Goal: Task Accomplishment & Management: Complete application form

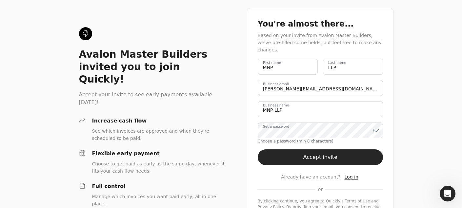
click at [412, 136] on div "Avalon Master Builders invited you to join Quickly! Accept your invite to see e…" at bounding box center [231, 117] width 462 height 235
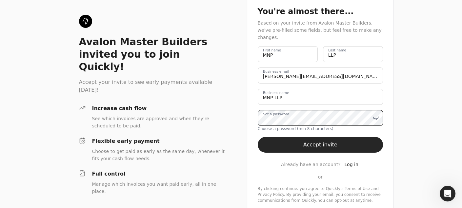
scroll to position [15, 0]
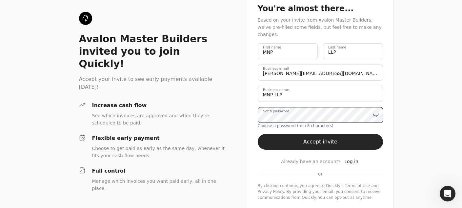
click at [236, 106] on div "Avalon Master Builders invited you to join Quickly! Accept your invite to see e…" at bounding box center [231, 102] width 462 height 235
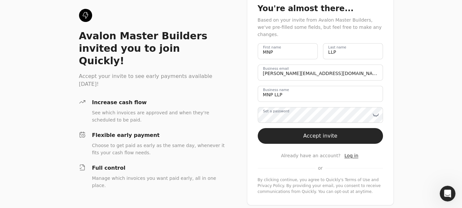
click at [405, 104] on div "Avalon Master Builders invited you to join Quickly! Accept your invite to see e…" at bounding box center [231, 99] width 462 height 229
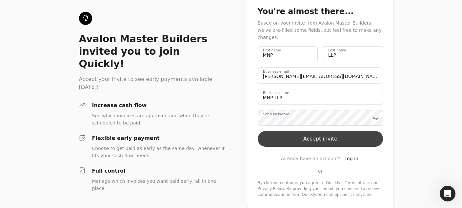
click at [324, 131] on button "Accept invite" at bounding box center [321, 139] width 126 height 16
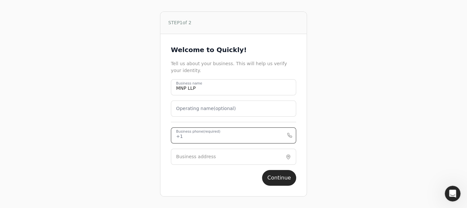
click at [259, 135] on phone "Business phone (required)" at bounding box center [233, 136] width 125 height 16
click at [236, 134] on phone "Business phone (required)" at bounding box center [233, 136] width 125 height 16
type phone "4032633385"
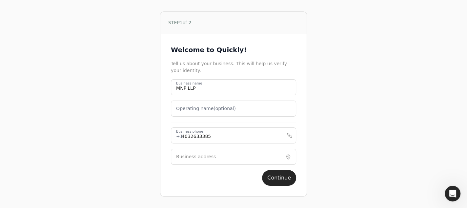
click at [324, 160] on div "STEP 1 of 2 Welcome to Quickly! Tell us about your business. This will help us …" at bounding box center [234, 104] width 420 height 208
click at [249, 158] on input "Business address" at bounding box center [233, 157] width 125 height 16
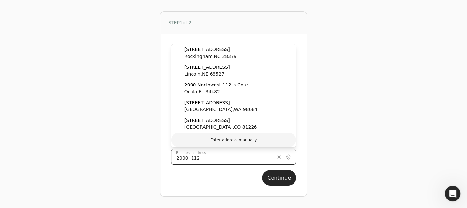
type input "2000, 112"
click at [242, 139] on button "Enter address manually" at bounding box center [233, 140] width 125 height 14
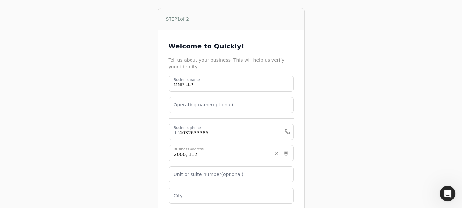
scroll to position [66, 0]
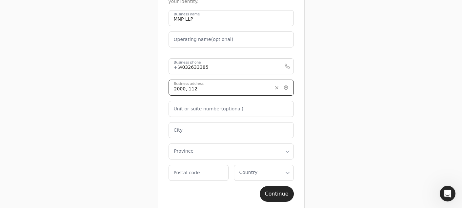
drag, startPoint x: 201, startPoint y: 84, endPoint x: 144, endPoint y: 81, distance: 57.5
click at [144, 81] on div "STEP 1 of 2 Welcome to Quickly! Tell us about your business. This will help us …" at bounding box center [231, 77] width 420 height 286
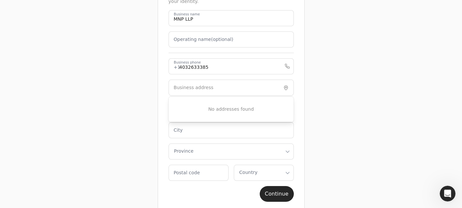
click at [351, 92] on div "STEP 1 of 2 Welcome to Quickly! Tell us about your business. This will help us …" at bounding box center [231, 77] width 420 height 286
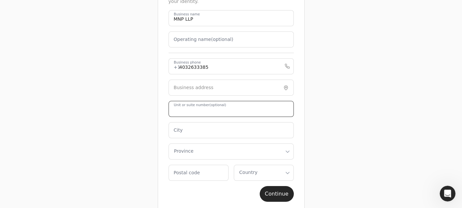
click at [249, 110] on number "Unit or suite number (optional)" at bounding box center [230, 109] width 125 height 16
type number "2000"
click at [207, 86] on label "Business address" at bounding box center [194, 87] width 40 height 7
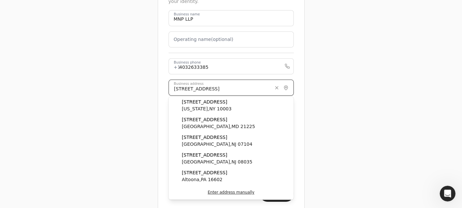
type input "[STREET_ADDRESS]"
click at [364, 102] on div "STEP 1 of 2 Welcome to Quickly! Tell us about your business. This will help us …" at bounding box center [231, 77] width 420 height 286
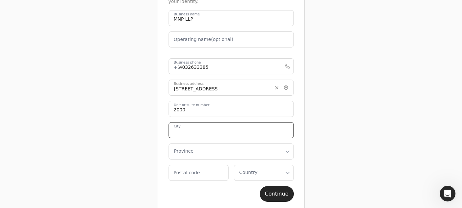
click at [221, 129] on input "City" at bounding box center [230, 130] width 125 height 16
type input "[GEOGRAPHIC_DATA]"
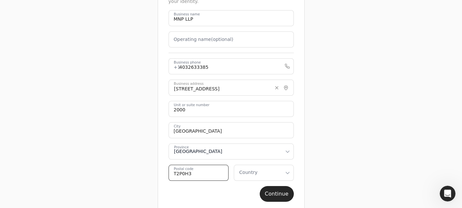
type code "T2P0H3"
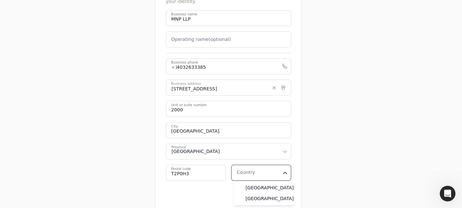
click at [283, 175] on html "STEP 1 of 2 Welcome to Quickly! Tell us about your business. This will help us …" at bounding box center [231, 77] width 462 height 286
select select "CA"
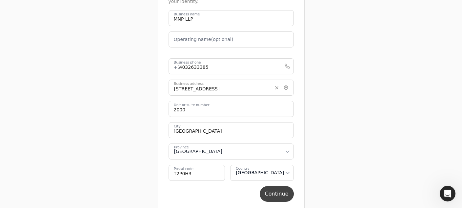
click at [270, 192] on button "Continue" at bounding box center [277, 194] width 34 height 16
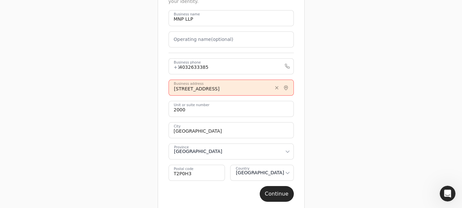
scroll to position [0, 0]
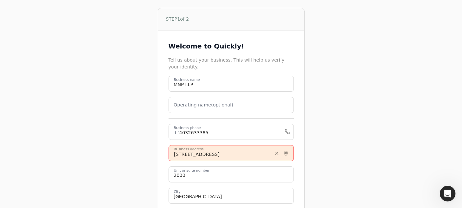
click at [178, 154] on input "[STREET_ADDRESS]" at bounding box center [230, 153] width 125 height 16
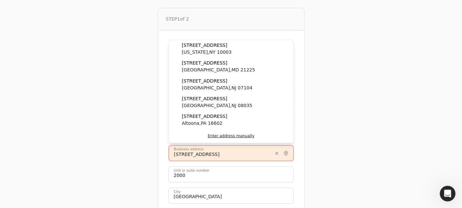
click at [191, 151] on input "[STREET_ADDRESS]" at bounding box center [230, 153] width 125 height 16
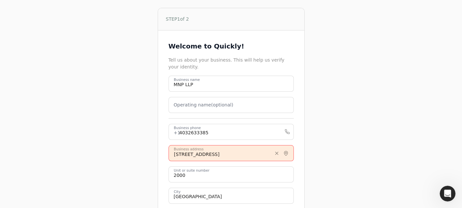
click at [184, 151] on input "[STREET_ADDRESS]" at bounding box center [230, 153] width 125 height 16
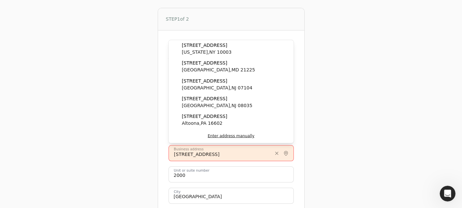
click at [183, 151] on input "[STREET_ADDRESS]" at bounding box center [230, 153] width 125 height 16
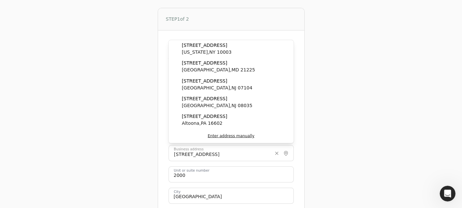
click at [364, 160] on div "STEP 1 of 2 Welcome to Quickly! Tell us about your business. This will help us …" at bounding box center [231, 143] width 420 height 286
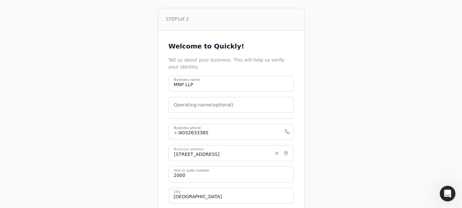
click at [387, 116] on div "STEP 1 of 2 Welcome to Quickly! Tell us about your business. This will help us …" at bounding box center [231, 143] width 420 height 286
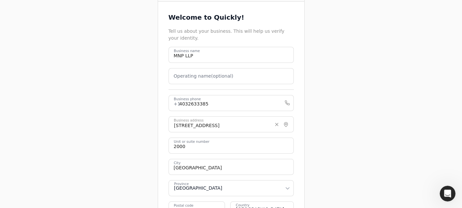
scroll to position [77, 0]
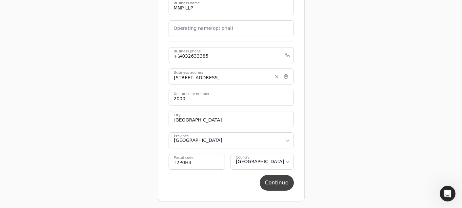
click at [279, 180] on button "Continue" at bounding box center [277, 183] width 34 height 16
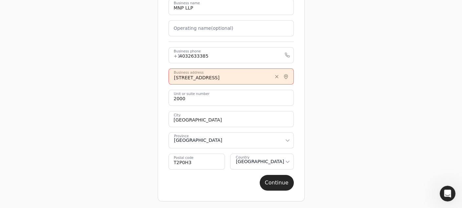
click at [247, 73] on input "[STREET_ADDRESS]" at bounding box center [230, 77] width 125 height 16
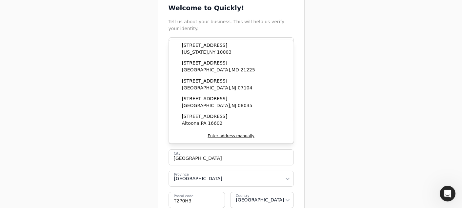
scroll to position [0, 0]
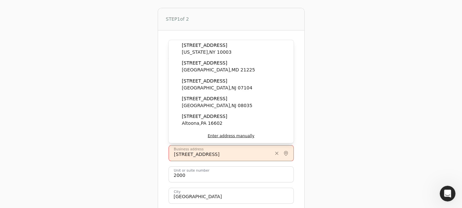
click at [388, 98] on div "STEP 1 of 2 Welcome to Quickly! Tell us about your business. This will help us …" at bounding box center [231, 143] width 420 height 286
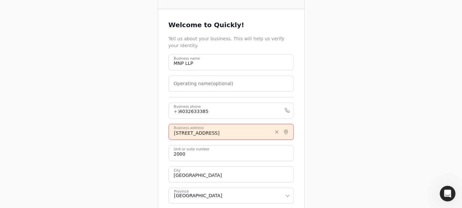
scroll to position [33, 0]
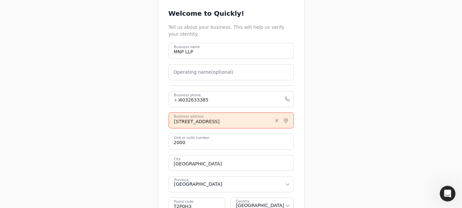
click at [181, 120] on input "[STREET_ADDRESS]" at bounding box center [230, 120] width 125 height 16
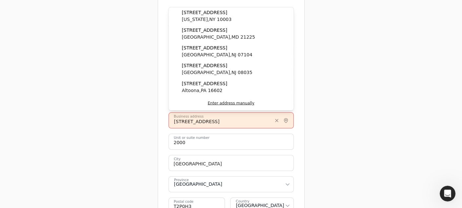
click at [218, 120] on input "[STREET_ADDRESS]" at bounding box center [230, 120] width 125 height 16
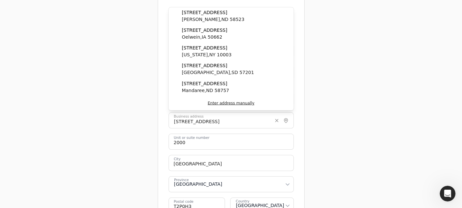
click at [320, 116] on div "STEP 1 of 2 Welcome to Quickly! Tell us about your business. This will help us …" at bounding box center [231, 110] width 420 height 286
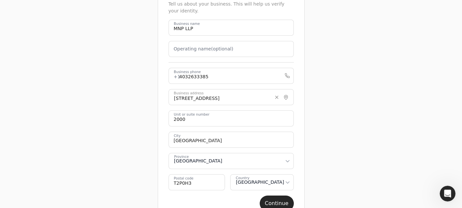
scroll to position [77, 0]
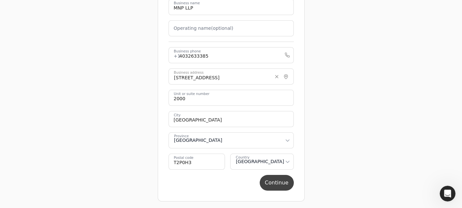
click at [278, 180] on button "Continue" at bounding box center [277, 183] width 34 height 16
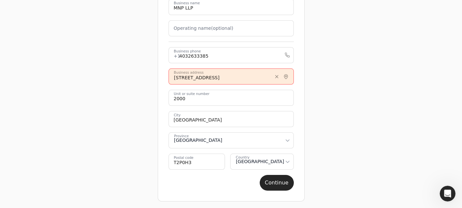
click at [183, 77] on input "[STREET_ADDRESS]" at bounding box center [230, 77] width 125 height 16
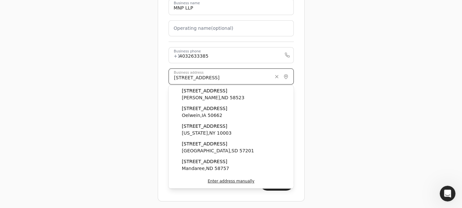
type input "[STREET_ADDRESS]"
click at [376, 77] on div "STEP 1 of 2 Welcome to Quickly! Tell us about your business. This will help us …" at bounding box center [231, 66] width 420 height 286
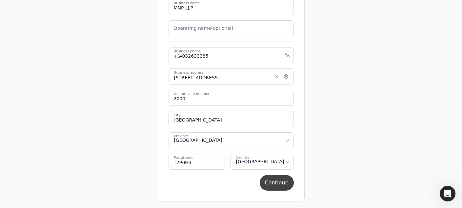
click at [290, 182] on button "Continue" at bounding box center [277, 183] width 34 height 16
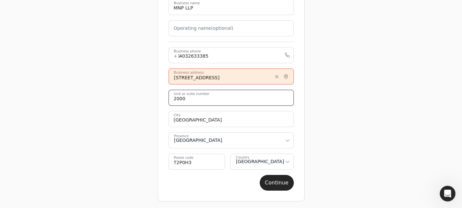
drag, startPoint x: 191, startPoint y: 100, endPoint x: 140, endPoint y: 98, distance: 50.8
click at [140, 98] on div "STEP 1 of 2 Welcome to Quickly! Tell us about your business. This will help us …" at bounding box center [231, 66] width 420 height 286
click at [172, 79] on input "[STREET_ADDRESS]" at bounding box center [230, 77] width 125 height 16
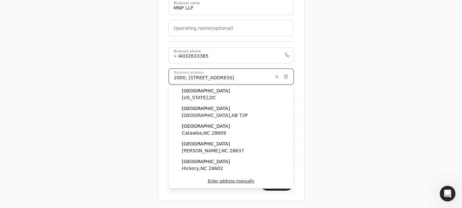
click at [260, 175] on button "Continue" at bounding box center [277, 183] width 34 height 16
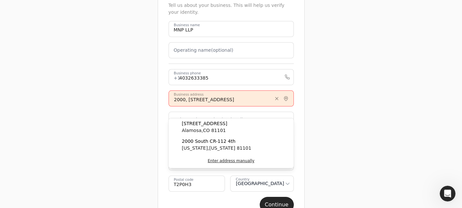
scroll to position [44, 0]
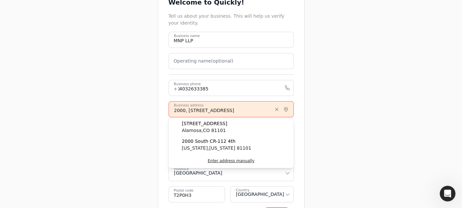
click at [354, 117] on div "STEP 1 of 2 Welcome to Quickly! Tell us about your business. This will help us …" at bounding box center [231, 99] width 420 height 286
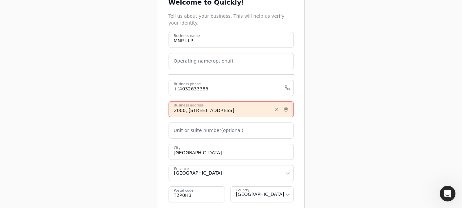
click at [233, 109] on input "2000, [STREET_ADDRESS]" at bounding box center [230, 109] width 125 height 16
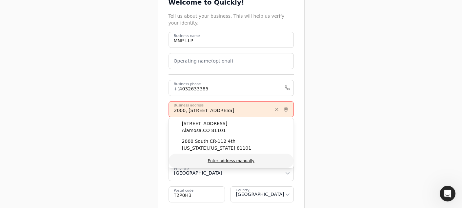
click at [232, 159] on button "Enter address manually" at bounding box center [230, 161] width 125 height 14
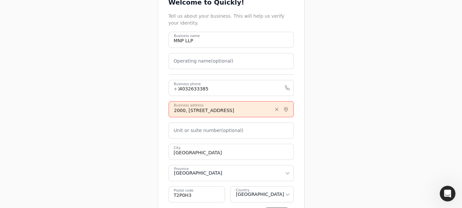
click at [415, 127] on div "STEP 1 of 2 Welcome to Quickly! Tell us about your business. This will help us …" at bounding box center [231, 99] width 420 height 286
click at [287, 109] on icon at bounding box center [285, 109] width 5 height 5
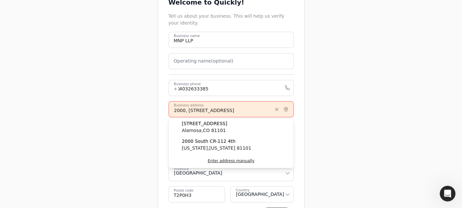
click at [372, 105] on div "STEP 1 of 2 Welcome to Quickly! Tell us about your business. This will help us …" at bounding box center [231, 99] width 420 height 286
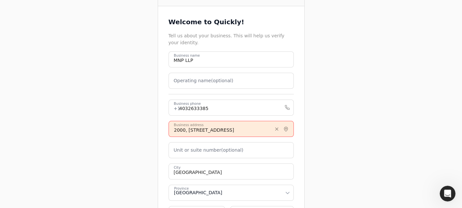
scroll to position [0, 0]
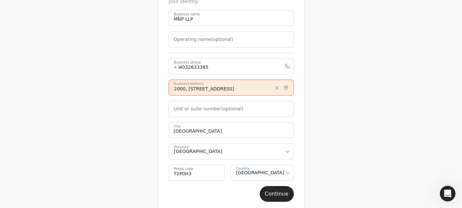
click at [391, 77] on div "STEP 1 of 2 Welcome to Quickly! Tell us about your business. This will help us …" at bounding box center [231, 77] width 420 height 286
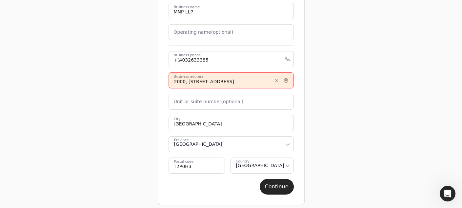
scroll to position [77, 0]
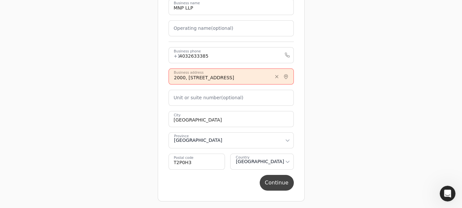
click at [284, 185] on button "Continue" at bounding box center [277, 183] width 34 height 16
click at [227, 75] on input "2000, [STREET_ADDRESS]" at bounding box center [230, 77] width 125 height 16
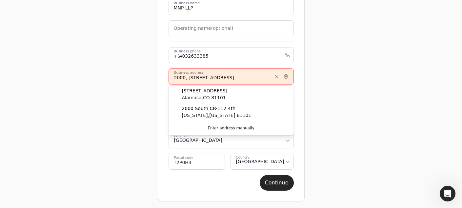
drag, startPoint x: 203, startPoint y: 75, endPoint x: 164, endPoint y: 74, distance: 39.0
click at [164, 74] on div "Welcome to Quickly! Tell us about your business. This will help us verify your …" at bounding box center [231, 77] width 146 height 247
paste input "330 5 Av"
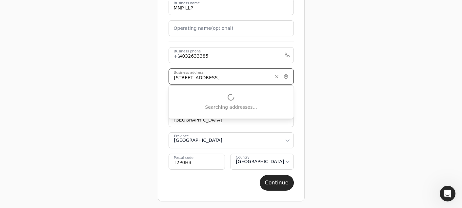
type input "[STREET_ADDRESS]"
click at [416, 89] on div "STEP 1 of 2 Welcome to Quickly! Tell us about your business. This will help us …" at bounding box center [231, 66] width 420 height 286
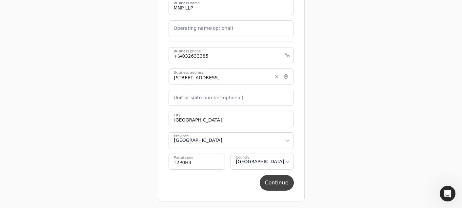
click at [275, 183] on button "Continue" at bounding box center [277, 183] width 34 height 16
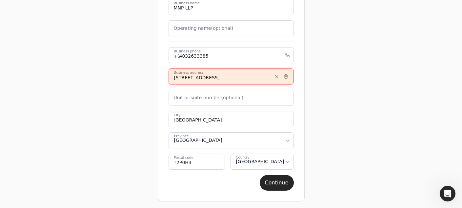
click at [209, 78] on input "[STREET_ADDRESS]" at bounding box center [230, 77] width 125 height 16
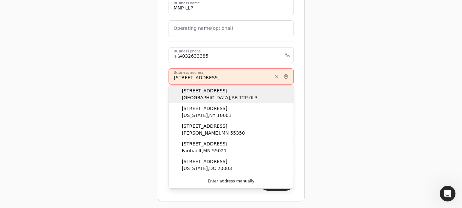
click at [204, 93] on span "[STREET_ADDRESS]" at bounding box center [220, 91] width 76 height 7
type code "T2P 0L3"
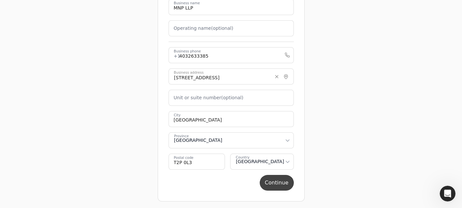
click at [278, 184] on button "Continue" at bounding box center [277, 183] width 34 height 16
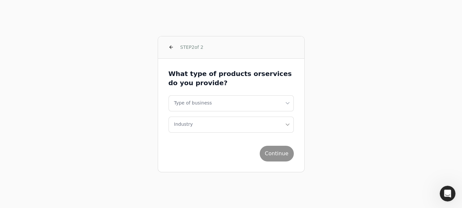
scroll to position [0, 0]
click at [174, 48] on button "button" at bounding box center [173, 47] width 10 height 10
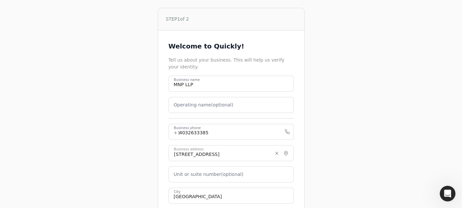
scroll to position [77, 0]
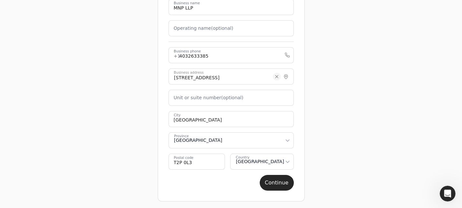
click at [279, 77] on button "Clear" at bounding box center [277, 77] width 8 height 8
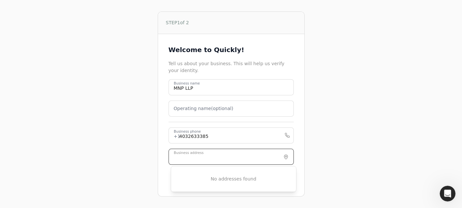
scroll to position [0, 0]
type input "MNP LLP"
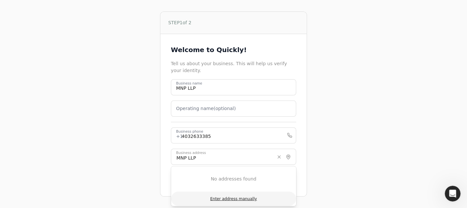
click at [240, 198] on button "Enter address manually" at bounding box center [233, 199] width 125 height 14
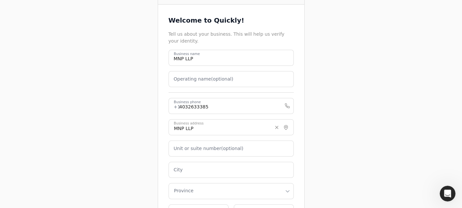
scroll to position [66, 0]
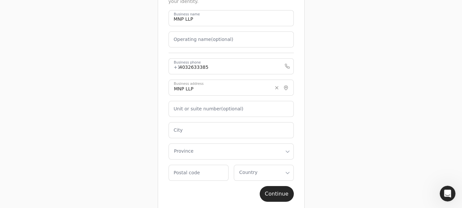
click at [223, 108] on label "Unit or suite number (optional)" at bounding box center [209, 109] width 70 height 7
click at [223, 108] on number "Unit or suite number (optional)" at bounding box center [230, 109] width 125 height 16
drag, startPoint x: 204, startPoint y: 86, endPoint x: 152, endPoint y: 85, distance: 51.5
click at [152, 85] on div "STEP 1 of 2 Welcome to Quickly! Tell us about your business. This will help us …" at bounding box center [231, 77] width 420 height 286
click at [276, 86] on button "Clear" at bounding box center [277, 88] width 8 height 8
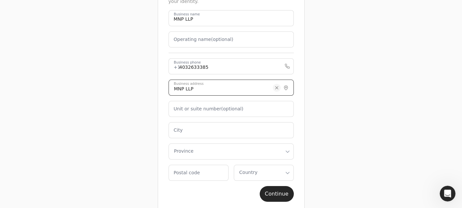
scroll to position [0, 0]
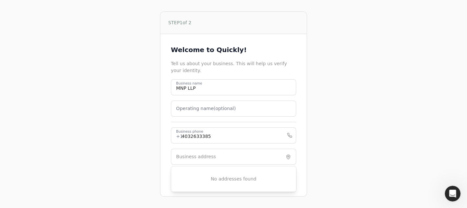
click at [194, 153] on label "Business address" at bounding box center [196, 156] width 40 height 7
paste input "[STREET_ADDRESS]"
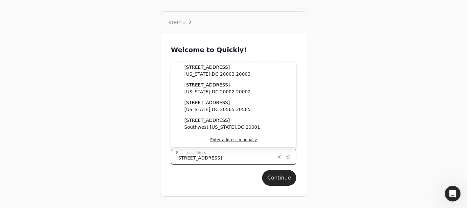
type input "[STREET_ADDRESS]"
click at [262, 170] on button "Continue" at bounding box center [279, 178] width 34 height 16
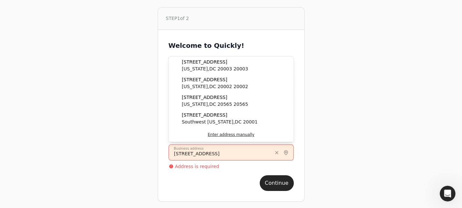
scroll to position [1, 0]
click at [229, 155] on input "[STREET_ADDRESS]" at bounding box center [230, 152] width 125 height 16
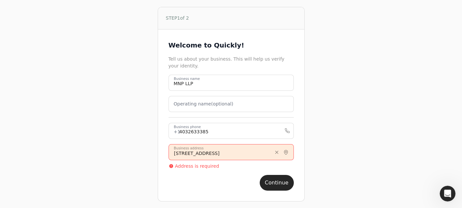
click at [205, 166] on p "Address is required" at bounding box center [197, 166] width 44 height 7
click at [290, 183] on button "Continue" at bounding box center [277, 183] width 34 height 16
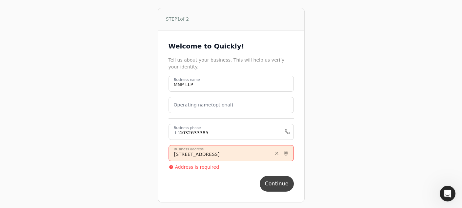
click at [278, 183] on button "Continue" at bounding box center [277, 184] width 34 height 16
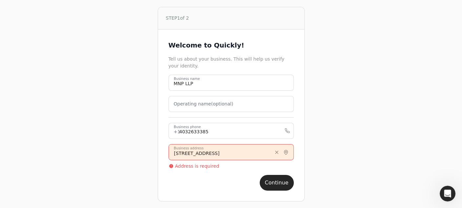
click at [270, 152] on input "[STREET_ADDRESS]" at bounding box center [230, 152] width 125 height 16
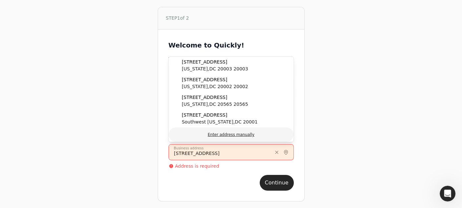
click at [234, 135] on button "Enter address manually" at bounding box center [230, 135] width 125 height 14
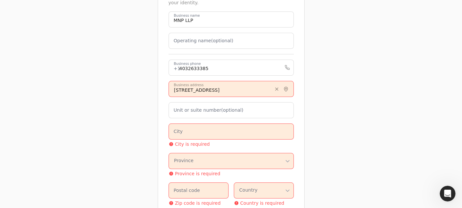
scroll to position [99, 0]
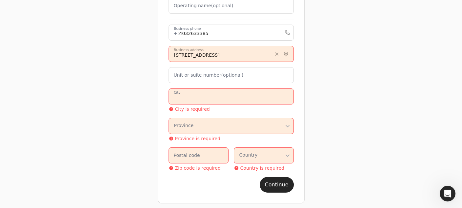
click at [225, 90] on input "City" at bounding box center [230, 97] width 125 height 16
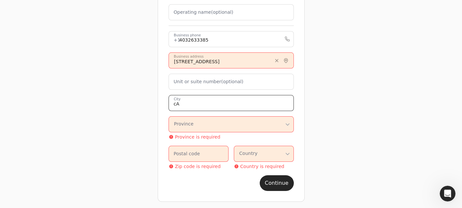
type input "c"
type input "[GEOGRAPHIC_DATA]"
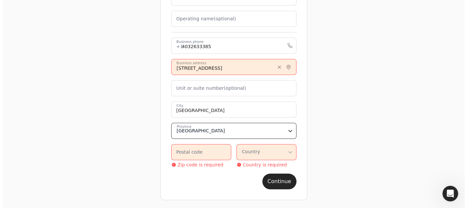
scroll to position [85, 0]
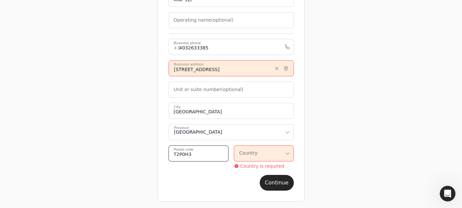
type code "T2P0H3"
click at [289, 152] on html "STEP 1 of 2 Welcome to Quickly! Tell us about your business. This will help us …" at bounding box center [233, 62] width 467 height 294
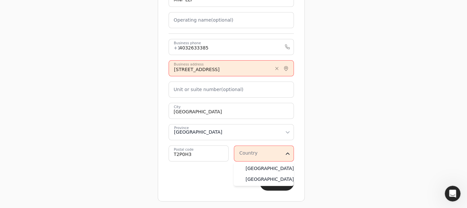
select select "CA"
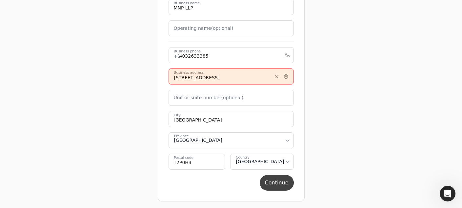
click at [272, 179] on button "Continue" at bounding box center [277, 183] width 34 height 16
click at [274, 184] on button "Continue" at bounding box center [277, 183] width 34 height 16
drag, startPoint x: 274, startPoint y: 184, endPoint x: 274, endPoint y: 178, distance: 5.2
click at [274, 184] on button "Continue" at bounding box center [277, 183] width 34 height 16
click at [207, 80] on input "[STREET_ADDRESS]" at bounding box center [230, 77] width 125 height 16
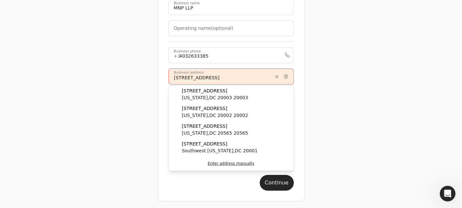
click at [233, 77] on input "[STREET_ADDRESS]" at bounding box center [230, 77] width 125 height 16
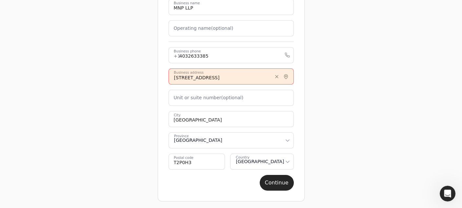
click at [371, 105] on div "STEP 1 of 2 Welcome to Quickly! Tell us about your business. This will help us …" at bounding box center [231, 66] width 420 height 286
click at [225, 102] on number "Unit or suite number (optional)" at bounding box center [230, 98] width 125 height 16
drag, startPoint x: 453, startPoint y: 133, endPoint x: 408, endPoint y: 100, distance: 56.2
click at [450, 132] on div "STEP 1 of 2 Welcome to Quickly! Tell us about your business. This will help us …" at bounding box center [231, 66] width 462 height 286
drag, startPoint x: 202, startPoint y: 78, endPoint x: 245, endPoint y: 79, distance: 43.3
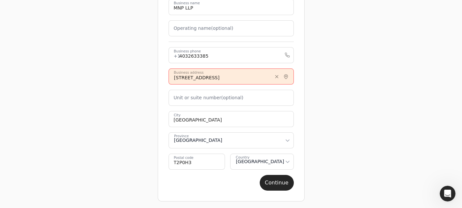
click at [244, 79] on input "[STREET_ADDRESS]" at bounding box center [230, 77] width 125 height 16
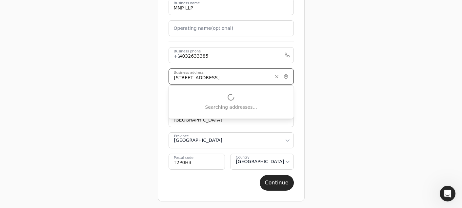
type input "[STREET_ADDRESS]"
drag, startPoint x: 337, startPoint y: 92, endPoint x: 323, endPoint y: 94, distance: 13.9
click at [337, 92] on div "STEP 1 of 2 Welcome to Quickly! Tell us about your business. This will help us …" at bounding box center [231, 66] width 420 height 286
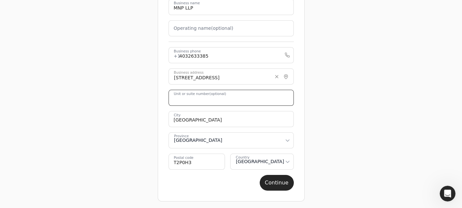
click at [247, 100] on number "Unit or suite number (optional)" at bounding box center [230, 98] width 125 height 16
type number "2000"
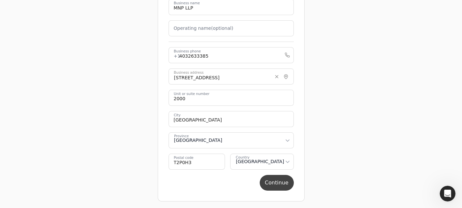
click at [283, 183] on button "Continue" at bounding box center [277, 183] width 34 height 16
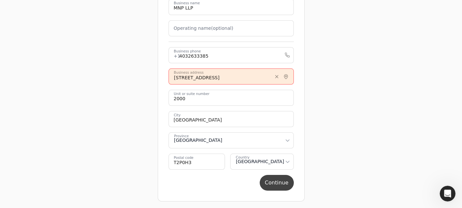
click at [278, 177] on button "Continue" at bounding box center [277, 183] width 34 height 16
click at [331, 123] on div "STEP 1 of 2 Welcome to Quickly! Tell us about your business. This will help us …" at bounding box center [231, 66] width 420 height 286
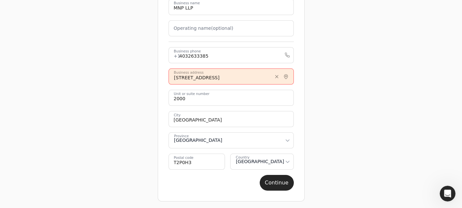
drag, startPoint x: 240, startPoint y: 74, endPoint x: 251, endPoint y: 74, distance: 10.8
click at [240, 74] on input "[STREET_ADDRESS]" at bounding box center [230, 77] width 125 height 16
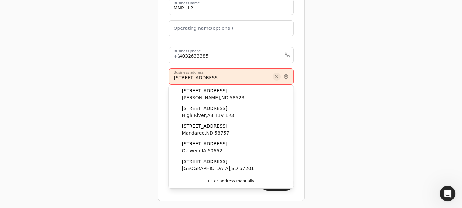
click at [276, 74] on button "Clear" at bounding box center [277, 77] width 8 height 8
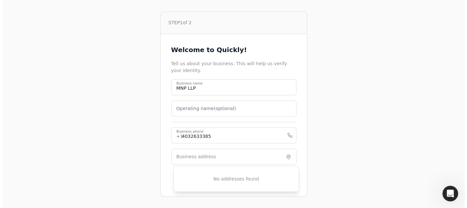
scroll to position [0, 0]
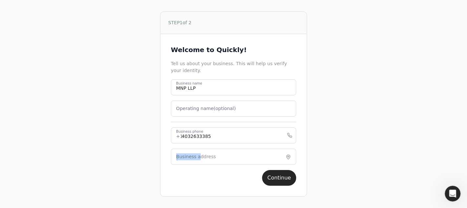
click at [197, 160] on div "Business address" at bounding box center [233, 157] width 125 height 16
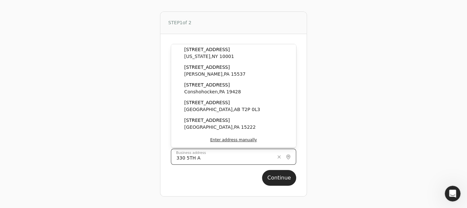
drag, startPoint x: 217, startPoint y: 158, endPoint x: 119, endPoint y: 157, distance: 97.7
click at [115, 158] on div "STEP 1 of 2 Welcome to Quickly! Tell us about your business. This will help us …" at bounding box center [234, 104] width 420 height 208
paste input "Ave SW"
drag, startPoint x: 210, startPoint y: 160, endPoint x: 100, endPoint y: 155, distance: 109.9
click at [99, 156] on div "STEP 1 of 2 Welcome to Quickly! Tell us about your business. This will help us …" at bounding box center [234, 104] width 420 height 208
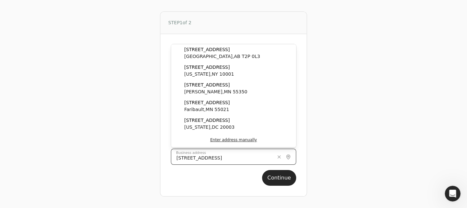
paste input "112 4"
click at [262, 170] on button "Continue" at bounding box center [279, 178] width 34 height 16
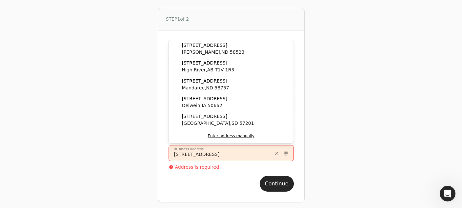
drag, startPoint x: 229, startPoint y: 152, endPoint x: 108, endPoint y: 150, distance: 121.3
click at [108, 150] on div "STEP 1 of 2 Welcome to Quickly! Tell us about your business. This will help us …" at bounding box center [231, 105] width 420 height 210
paste input "B MNP LLP - Accounting, Business Consulting and Tax Services 330 5"
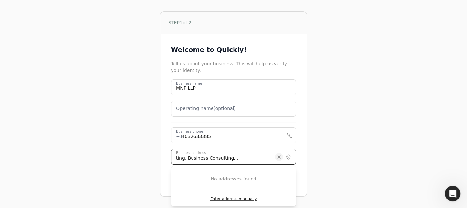
type input "B MNP LLP - Accounting, Business Consulting and Tax Services [STREET_ADDRESS]"
drag, startPoint x: 279, startPoint y: 154, endPoint x: 262, endPoint y: 156, distance: 16.4
click at [278, 154] on button "Clear" at bounding box center [279, 157] width 8 height 8
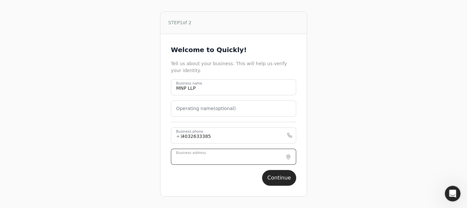
click at [216, 158] on input "Business address" at bounding box center [233, 157] width 125 height 16
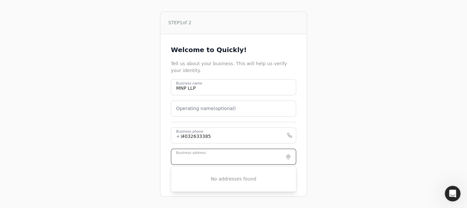
paste input "B MNP LLP - Accounting, Business Consulting and Tax Services [STREET_ADDRESS]"
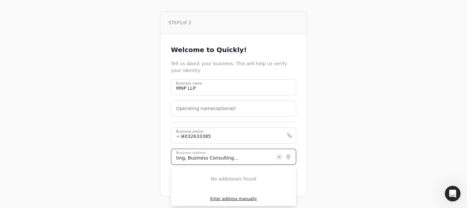
type input "B MNP LLP - Accounting, Business Consulting and Tax Services [STREET_ADDRESS]"
click at [279, 156] on button "Clear" at bounding box center [279, 157] width 8 height 8
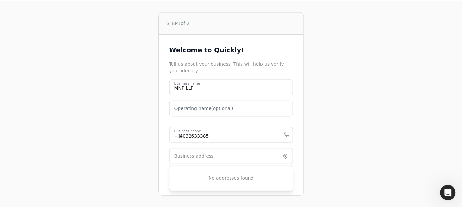
scroll to position [0, 0]
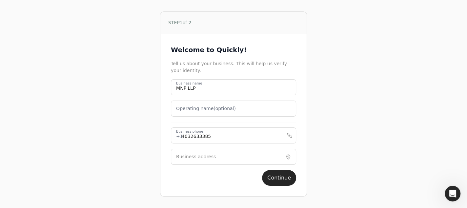
click at [192, 154] on label "Business address" at bounding box center [196, 156] width 40 height 7
paste input "[STREET_ADDRESS]"
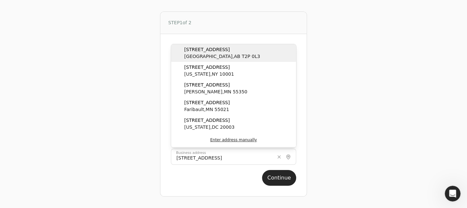
click at [207, 54] on span "[GEOGRAPHIC_DATA] , AB T2P 0L3" at bounding box center [222, 56] width 76 height 7
type input "[STREET_ADDRESS]"
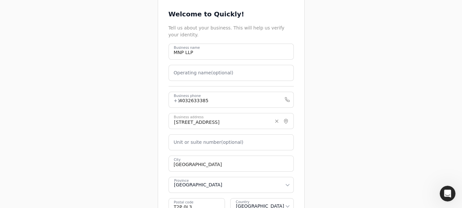
scroll to position [77, 0]
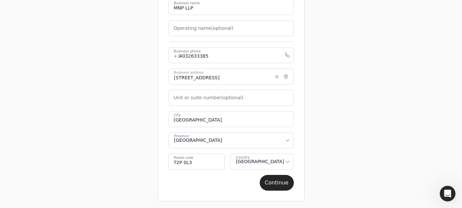
click at [285, 190] on div "Welcome to Quickly! Tell us about your business. This will help us verify your …" at bounding box center [231, 77] width 146 height 247
click at [283, 180] on button "Continue" at bounding box center [277, 183] width 34 height 16
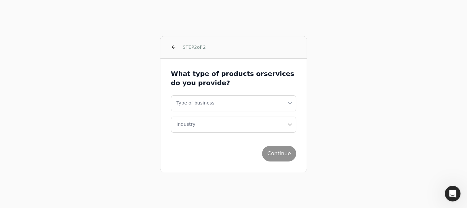
click at [228, 101] on html "STEP 2 of 2 What type of products or services do you provide? Type of business …" at bounding box center [233, 104] width 467 height 208
select select "corporation"
click at [215, 128] on button "Industry" at bounding box center [233, 125] width 125 height 16
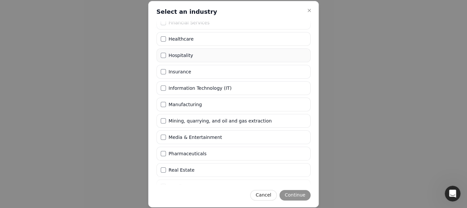
scroll to position [98, 0]
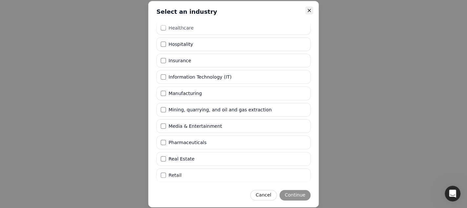
click at [311, 11] on icon "button" at bounding box center [308, 10] width 5 height 5
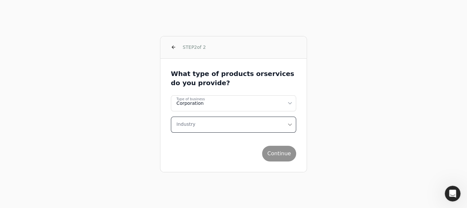
click at [234, 120] on button "Industry" at bounding box center [233, 125] width 125 height 16
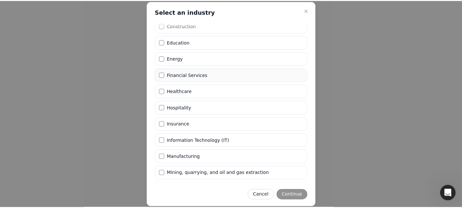
scroll to position [0, 0]
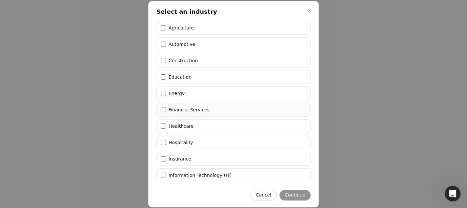
click at [184, 108] on label "Financial Services" at bounding box center [188, 110] width 41 height 5
click at [166, 108] on Services "Financial Services" at bounding box center [163, 109] width 5 height 5
click at [296, 199] on button "Continue" at bounding box center [294, 195] width 31 height 10
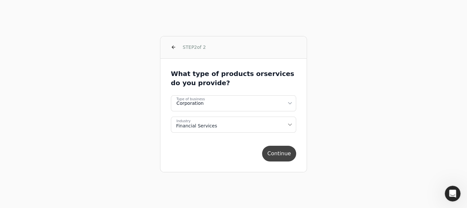
click at [288, 154] on button "Continue" at bounding box center [279, 154] width 34 height 16
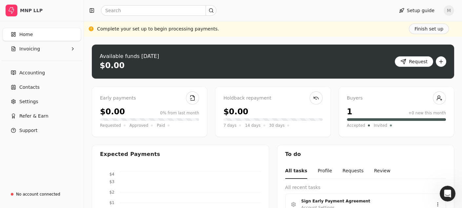
click at [263, 156] on div "Expected Payments" at bounding box center [180, 154] width 177 height 18
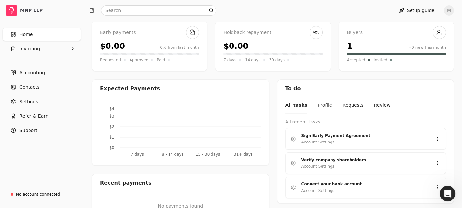
click at [318, 98] on button "Profile" at bounding box center [325, 105] width 14 height 15
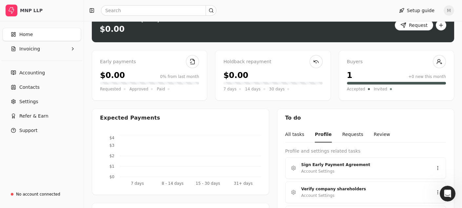
scroll to position [0, 0]
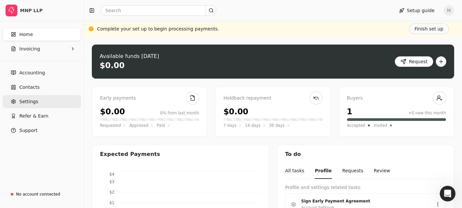
click at [33, 97] on link "Settings" at bounding box center [42, 101] width 78 height 13
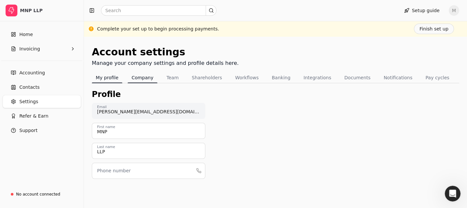
click at [143, 78] on button "Company" at bounding box center [143, 77] width 30 height 10
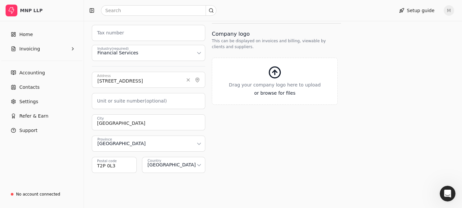
scroll to position [171, 0]
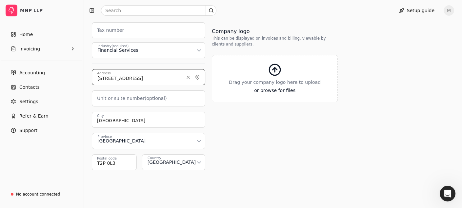
click at [168, 74] on input "[STREET_ADDRESS]" at bounding box center [148, 77] width 113 height 16
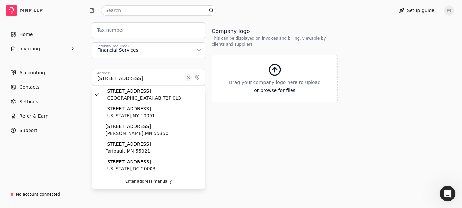
click at [189, 75] on button "Clear" at bounding box center [188, 77] width 8 height 8
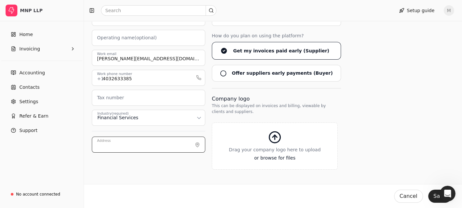
click at [151, 148] on input "Address" at bounding box center [148, 145] width 113 height 16
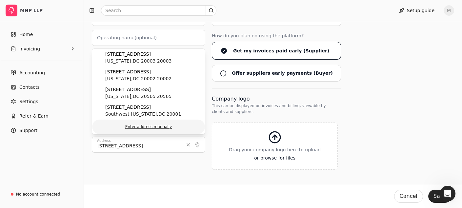
click at [149, 128] on button "Enter address manually" at bounding box center [148, 127] width 113 height 14
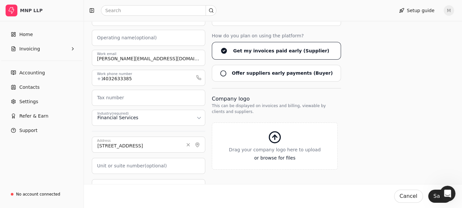
scroll to position [169, 0]
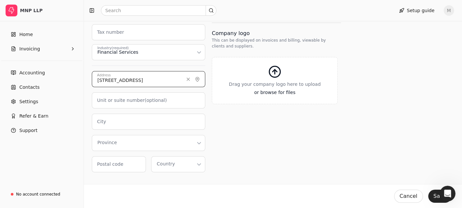
drag, startPoint x: 141, startPoint y: 77, endPoint x: 125, endPoint y: 77, distance: 16.1
click at [125, 77] on input "[STREET_ADDRESS]" at bounding box center [148, 79] width 113 height 16
type input "[STREET_ADDRESS]"
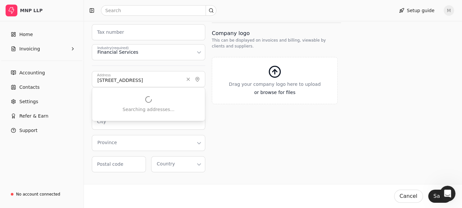
click at [258, 125] on div "Type of business Corporation How do you plan on using the platform? Get my invo…" at bounding box center [276, 58] width 129 height 228
click at [151, 99] on label "Unit or suite number (optional)" at bounding box center [132, 100] width 70 height 7
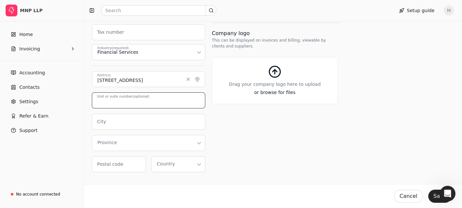
click at [151, 99] on number "Unit or suite number (optional)" at bounding box center [148, 100] width 113 height 16
type number "2000"
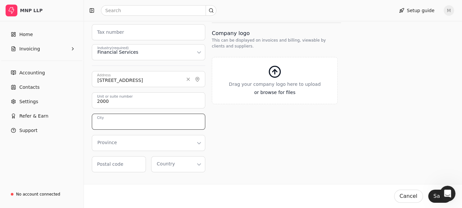
click at [153, 119] on input "City" at bounding box center [148, 122] width 113 height 16
type input "c"
type input "Cakgary"
drag, startPoint x: 153, startPoint y: 119, endPoint x: 27, endPoint y: 156, distance: 132.0
click at [27, 156] on div "MNP LLP Home Invoicing Accounting Contacts Settings Refer & Earn Support No acc…" at bounding box center [231, 21] width 462 height 381
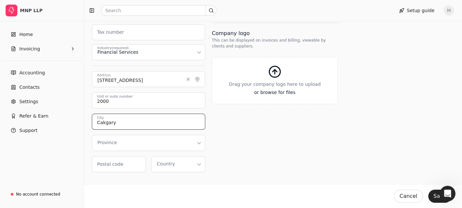
type input "c"
type input "[GEOGRAPHIC_DATA]"
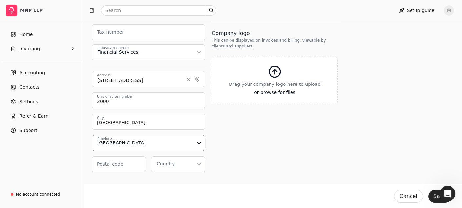
click at [240, 148] on html "MNP LLP Home Invoicing Accounting Contacts Settings Refer & Earn Support No acc…" at bounding box center [231, 21] width 462 height 381
click at [103, 161] on label "Postal code" at bounding box center [110, 164] width 26 height 7
click at [103, 160] on code "Postal code" at bounding box center [119, 164] width 54 height 16
paste code "T2P 0H3"
type code "T2P 0H3"
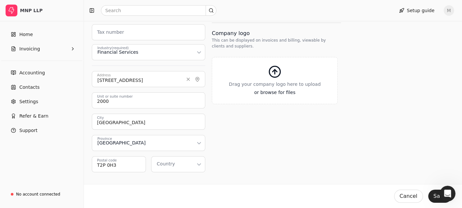
click at [181, 165] on html "MNP LLP Home Invoicing Accounting Contacts Settings Refer & Earn Support No acc…" at bounding box center [231, 21] width 462 height 381
click at [276, 164] on div "Type of business Corporation How do you plan on using the platform? Get my invo…" at bounding box center [276, 58] width 129 height 228
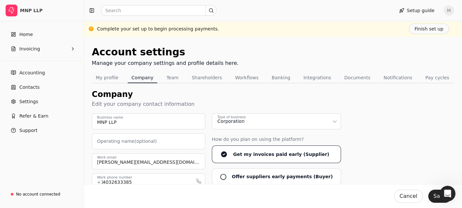
scroll to position [0, 0]
click at [437, 201] on button "Save" at bounding box center [439, 196] width 23 height 13
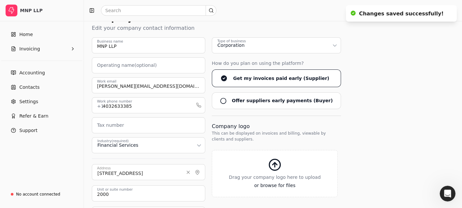
scroll to position [7, 0]
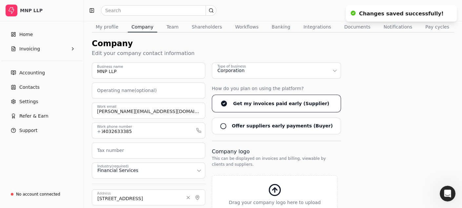
scroll to position [0, 0]
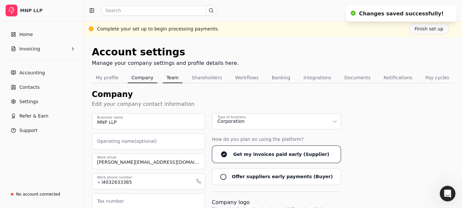
click at [174, 78] on button "Team" at bounding box center [173, 77] width 20 height 10
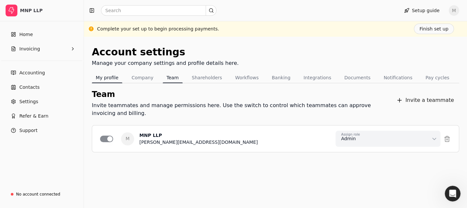
click at [110, 76] on button "My profile" at bounding box center [107, 77] width 30 height 10
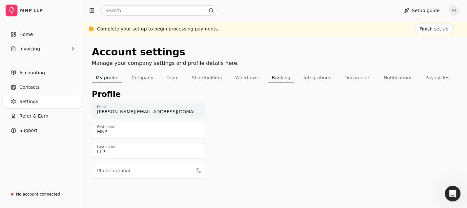
click at [272, 78] on button "Banking" at bounding box center [281, 77] width 27 height 10
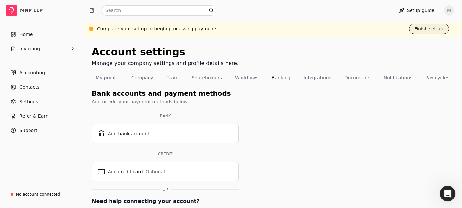
click at [438, 29] on button "Finish set up" at bounding box center [429, 29] width 40 height 10
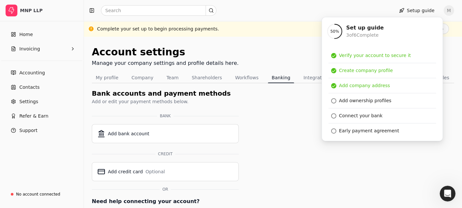
click at [251, 108] on div "Account settings Manage your company settings and profile details here. My prof…" at bounding box center [273, 148] width 362 height 206
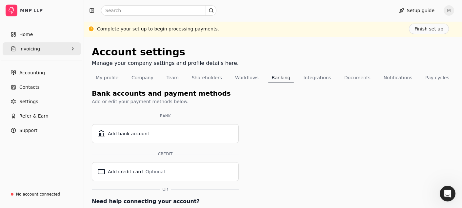
click at [45, 48] on button "Invoicing" at bounding box center [42, 48] width 78 height 13
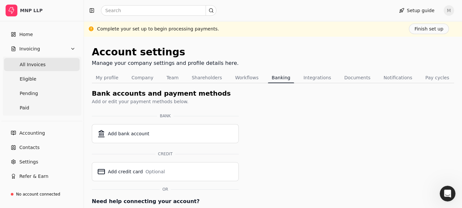
click at [59, 61] on Invoices "All Invoices" at bounding box center [42, 64] width 76 height 13
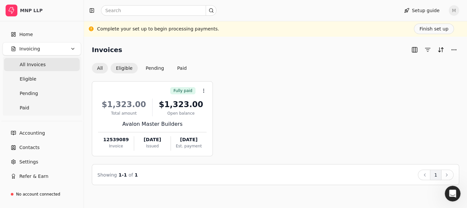
click at [134, 68] on button "Eligible" at bounding box center [123, 68] width 27 height 10
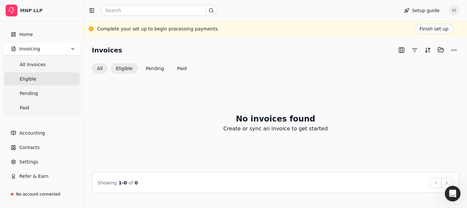
click at [100, 68] on button "All" at bounding box center [100, 68] width 16 height 10
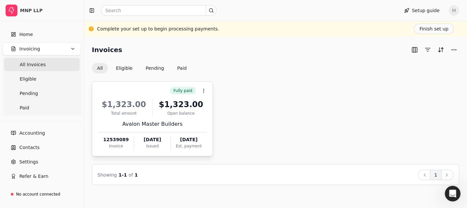
click at [148, 88] on div "Fully paid Context Menu Button" at bounding box center [152, 90] width 110 height 11
click at [212, 105] on span "Open" at bounding box center [214, 107] width 12 height 7
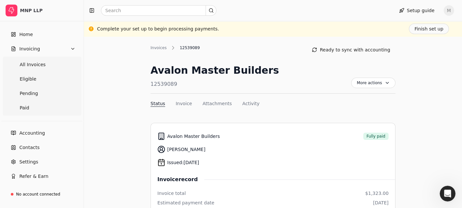
click at [158, 51] on div "Invoices 12539089 Ready to sync with accounting" at bounding box center [272, 50] width 245 height 10
click at [159, 50] on div "Invoices" at bounding box center [159, 48] width 19 height 6
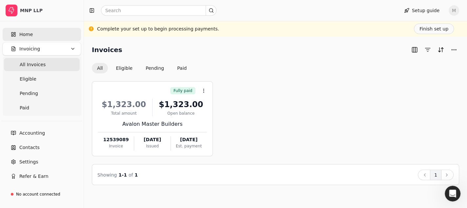
click at [31, 30] on link "Home" at bounding box center [42, 34] width 78 height 13
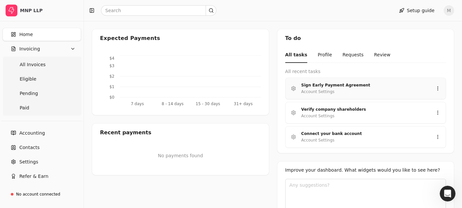
scroll to position [131, 0]
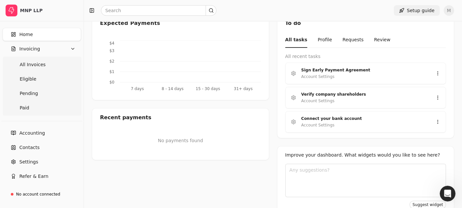
click at [426, 10] on button "Setup guide" at bounding box center [417, 10] width 46 height 10
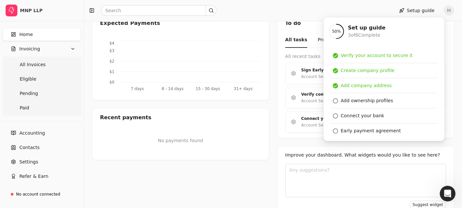
click at [270, 146] on div "Expected Payments 7 days 8 - 14 days 15 - 30 days 31+ days $0 $1 $2 $3 $4 Recen…" at bounding box center [273, 114] width 362 height 201
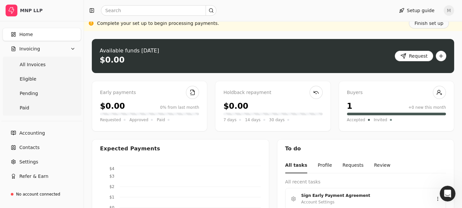
scroll to position [0, 0]
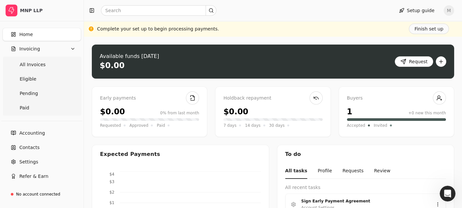
click at [450, 12] on span "M" at bounding box center [448, 10] width 10 height 10
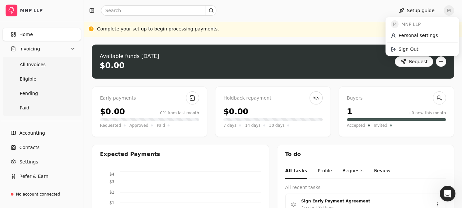
click at [353, 11] on div at bounding box center [238, 10] width 302 height 10
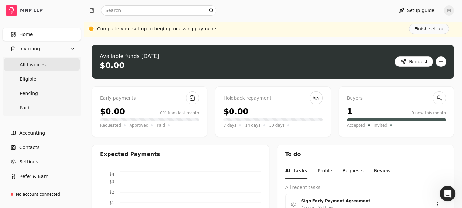
click at [28, 67] on span "All Invoices" at bounding box center [33, 64] width 26 height 7
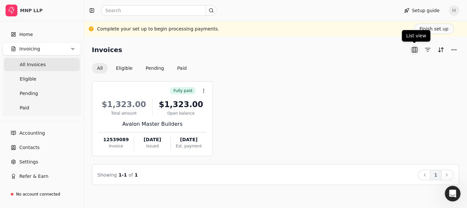
click at [412, 49] on button "button" at bounding box center [414, 50] width 10 height 10
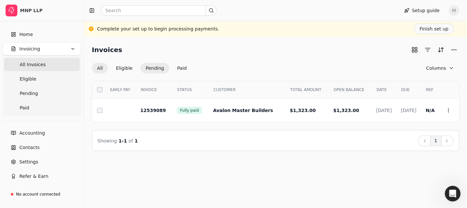
click at [152, 66] on button "Pending" at bounding box center [154, 68] width 29 height 10
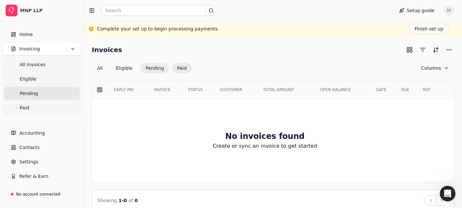
click at [174, 66] on button "Paid" at bounding box center [182, 68] width 20 height 10
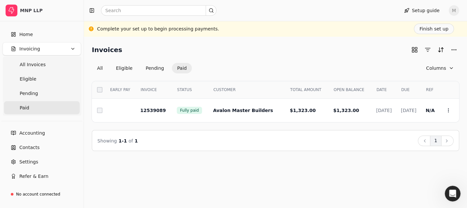
drag, startPoint x: 104, startPoint y: 68, endPoint x: 234, endPoint y: 68, distance: 129.8
click at [234, 68] on div "All Eligible Pending Paid Columns" at bounding box center [275, 68] width 367 height 10
click at [224, 108] on span "Avalon Master Builders" at bounding box center [243, 110] width 60 height 5
click at [33, 30] on link "Home" at bounding box center [42, 34] width 78 height 13
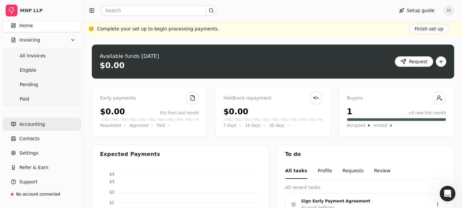
scroll to position [17, 0]
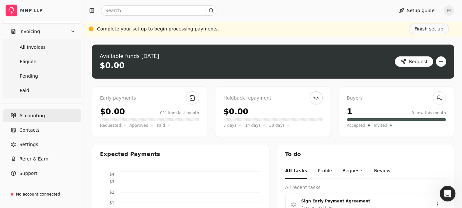
click at [30, 111] on link "Accounting" at bounding box center [42, 115] width 78 height 13
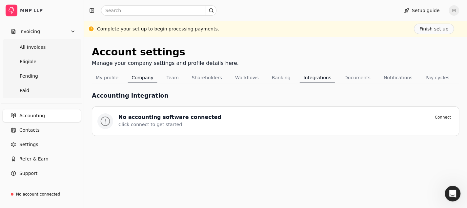
click at [130, 80] on button "Company" at bounding box center [143, 77] width 30 height 10
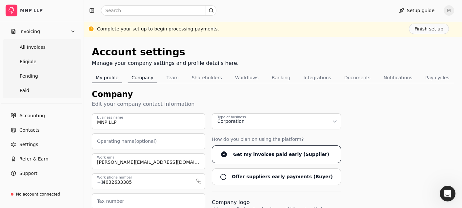
click at [108, 80] on button "My profile" at bounding box center [107, 77] width 30 height 10
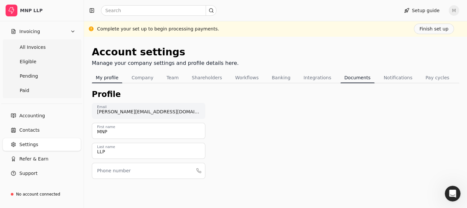
click at [353, 77] on button "Documents" at bounding box center [357, 77] width 34 height 10
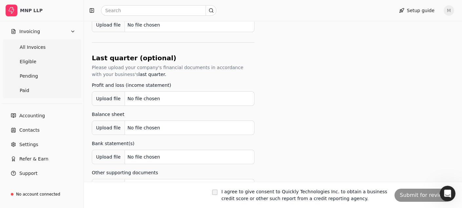
scroll to position [393, 0]
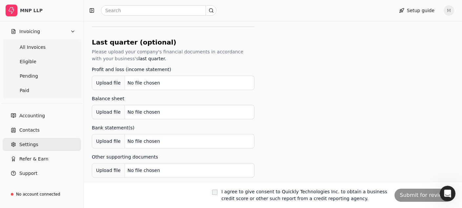
click at [43, 147] on link "Settings" at bounding box center [42, 144] width 78 height 13
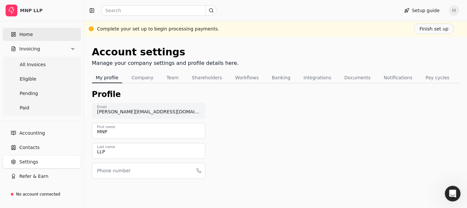
click at [35, 30] on link "Home" at bounding box center [42, 34] width 78 height 13
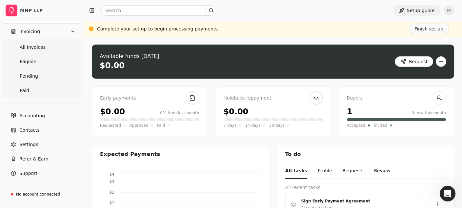
click at [421, 8] on button "Setup guide" at bounding box center [417, 10] width 46 height 10
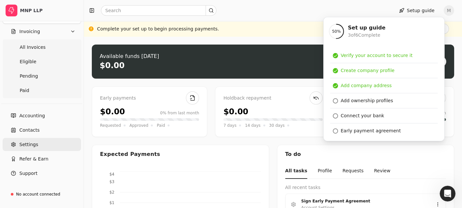
click at [28, 142] on span "Settings" at bounding box center [28, 144] width 19 height 7
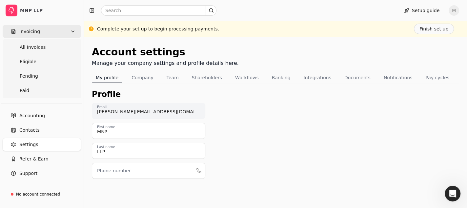
click at [42, 30] on button "Invoicing" at bounding box center [42, 31] width 78 height 13
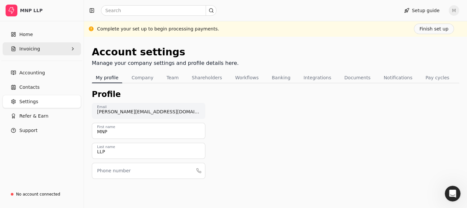
click at [42, 30] on link "Home" at bounding box center [42, 34] width 78 height 13
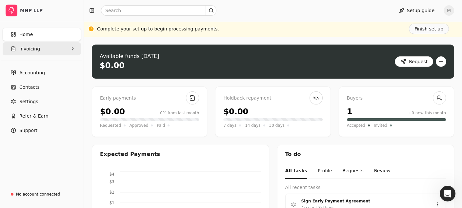
click at [38, 44] on button "Invoicing" at bounding box center [42, 48] width 78 height 13
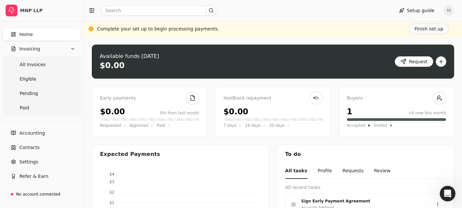
click at [40, 39] on link "Home" at bounding box center [42, 34] width 78 height 13
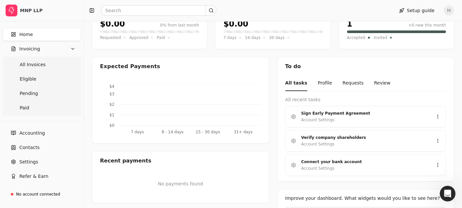
scroll to position [98, 0]
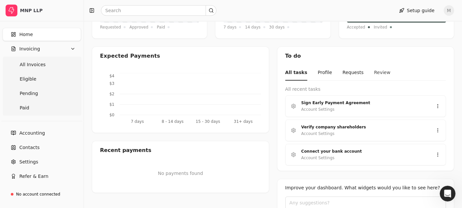
click at [376, 72] on button "Review" at bounding box center [382, 72] width 16 height 15
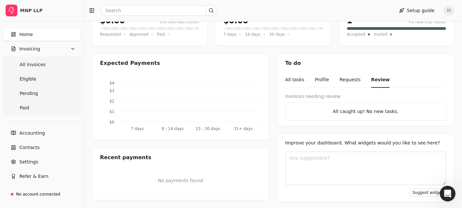
click at [308, 79] on nav "All tasks Profile Requests Review" at bounding box center [365, 79] width 161 height 15
click at [315, 79] on button "Profile" at bounding box center [322, 79] width 14 height 15
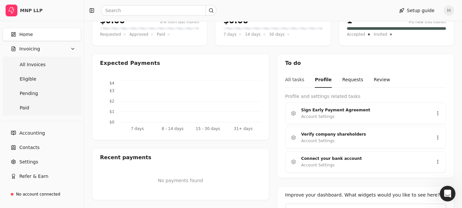
click at [294, 80] on button "All tasks" at bounding box center [294, 79] width 19 height 15
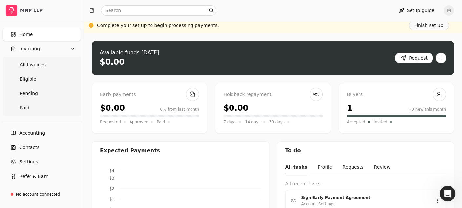
scroll to position [0, 0]
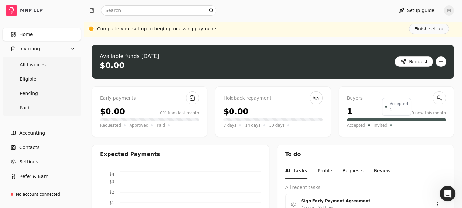
click at [397, 123] on div "Accepted Invited" at bounding box center [396, 125] width 99 height 7
click at [379, 116] on div "1 +0 new this month" at bounding box center [396, 112] width 99 height 12
click at [373, 118] on div at bounding box center [396, 119] width 99 height 3
click at [390, 126] on div at bounding box center [391, 126] width 2 height 2
click at [362, 119] on div at bounding box center [396, 119] width 99 height 3
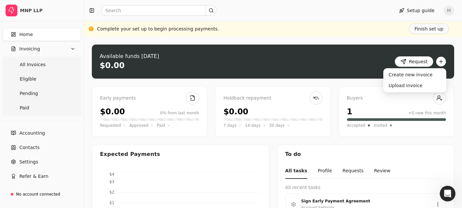
click at [441, 61] on button "button" at bounding box center [441, 61] width 10 height 10
click at [286, 67] on div "Available funds [DATE] $0.00 Request" at bounding box center [273, 62] width 362 height 34
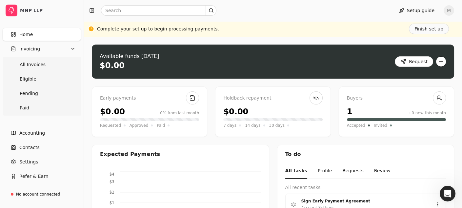
click at [442, 65] on button "button" at bounding box center [441, 61] width 10 height 10
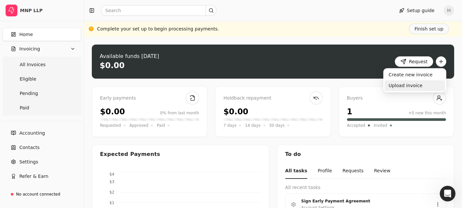
click at [412, 88] on div "Upload invoice" at bounding box center [414, 85] width 60 height 11
